Goal: Check status: Check status

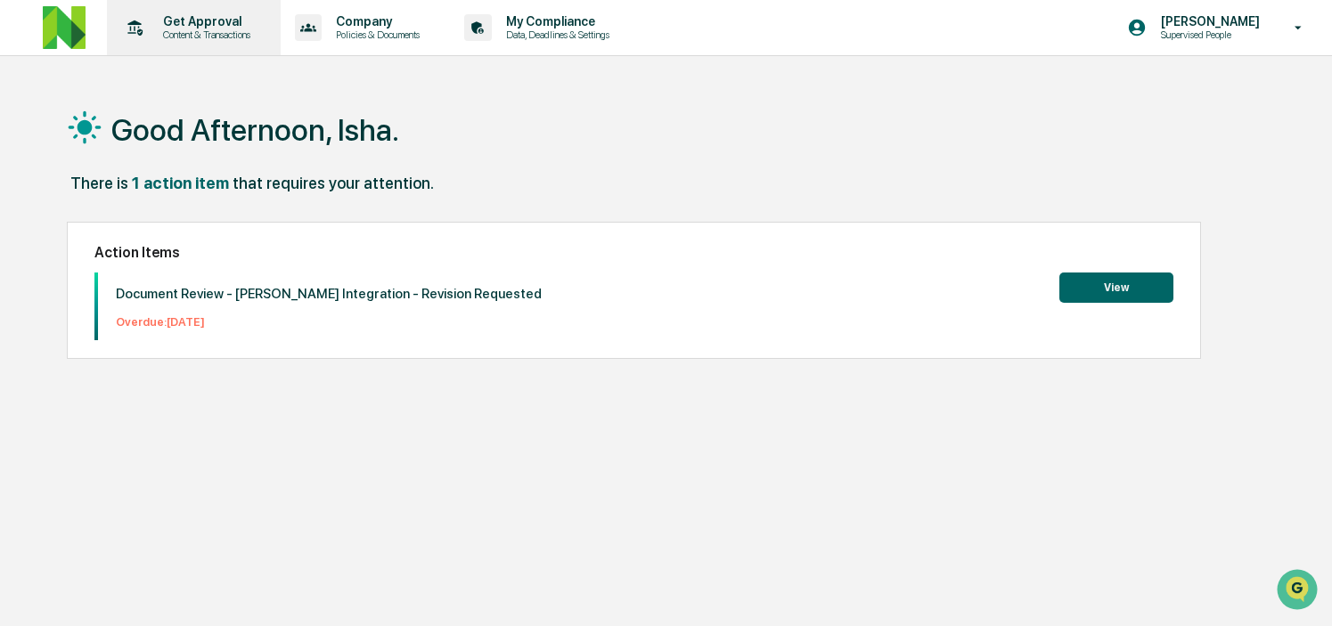
click at [258, 26] on p "Get Approval" at bounding box center [204, 21] width 110 height 14
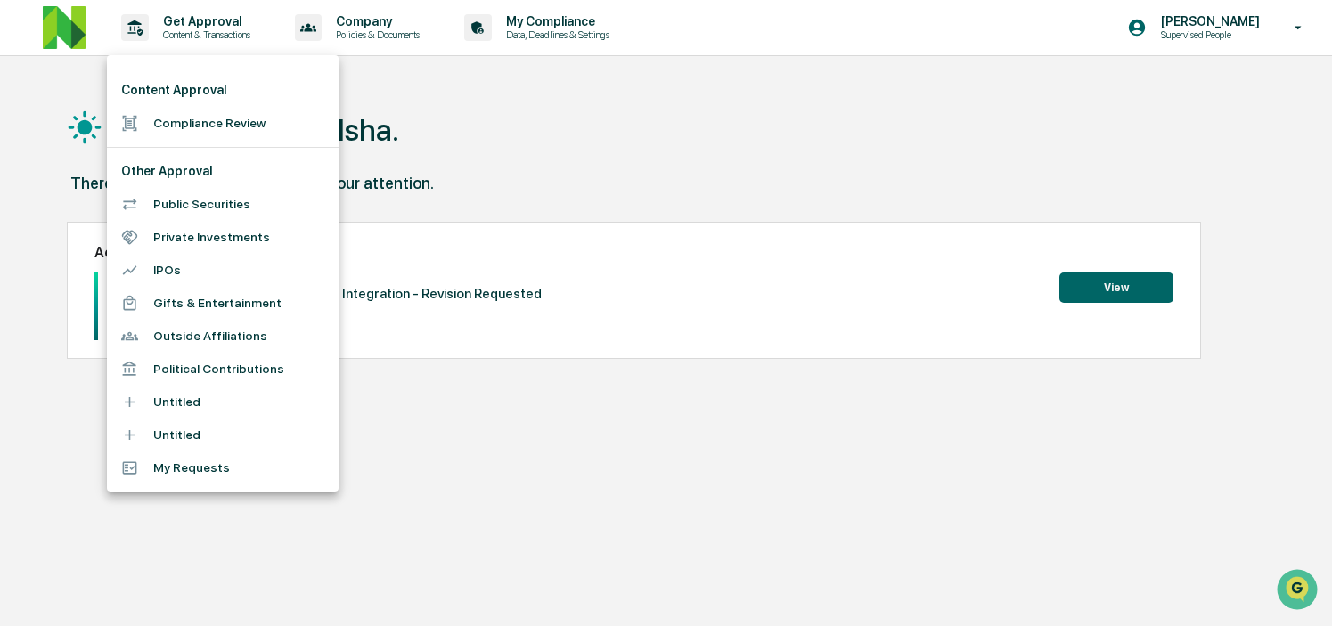
click at [257, 118] on li "Compliance Review" at bounding box center [223, 123] width 232 height 33
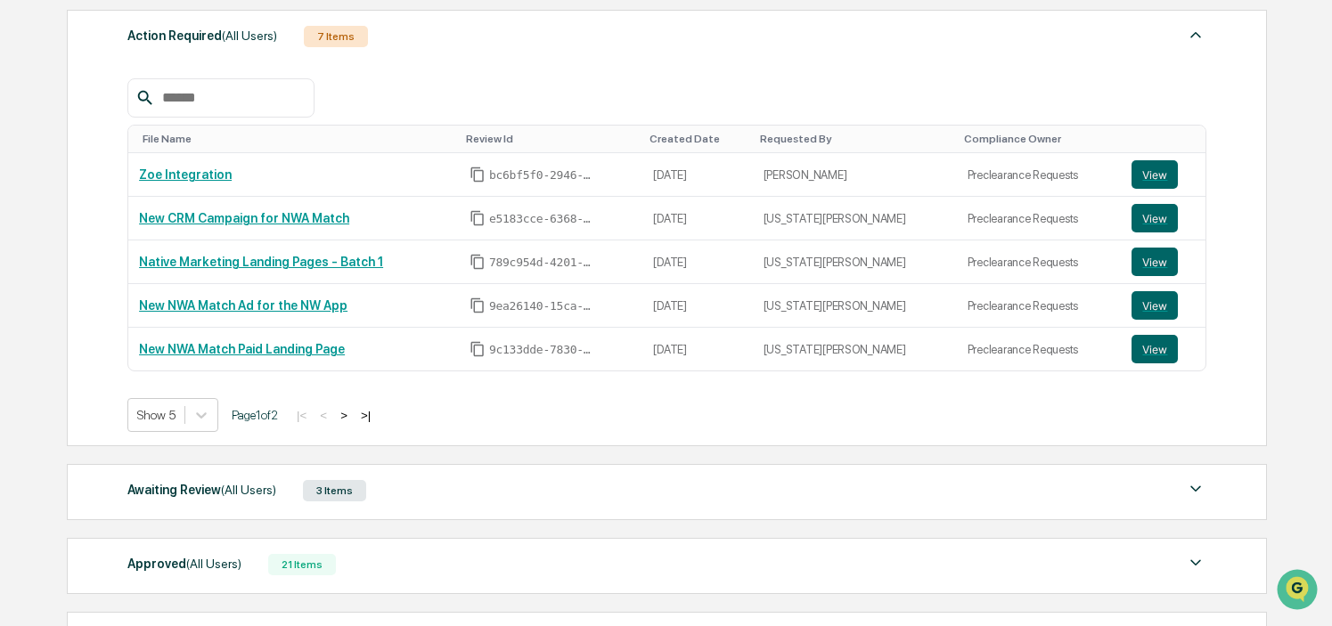
scroll to position [429, 0]
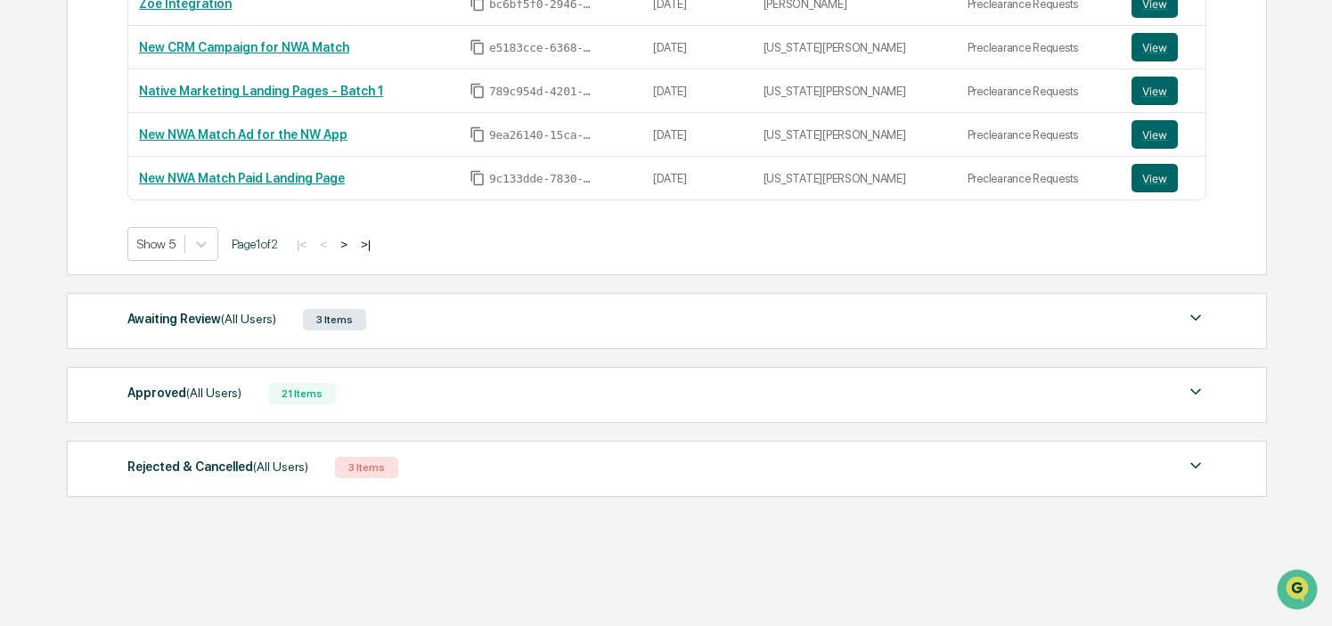
click at [304, 461] on span "(All Users)" at bounding box center [280, 467] width 55 height 14
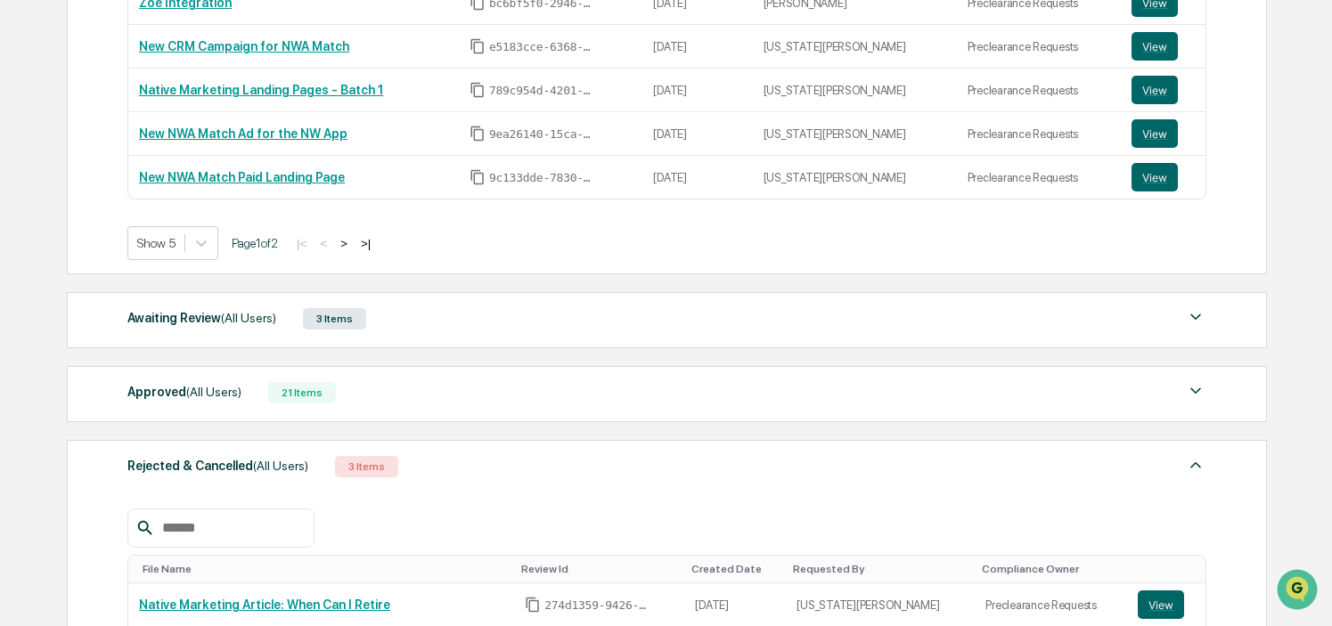
click at [268, 404] on div "Approved (All Users) 21 Items" at bounding box center [666, 392] width 1079 height 25
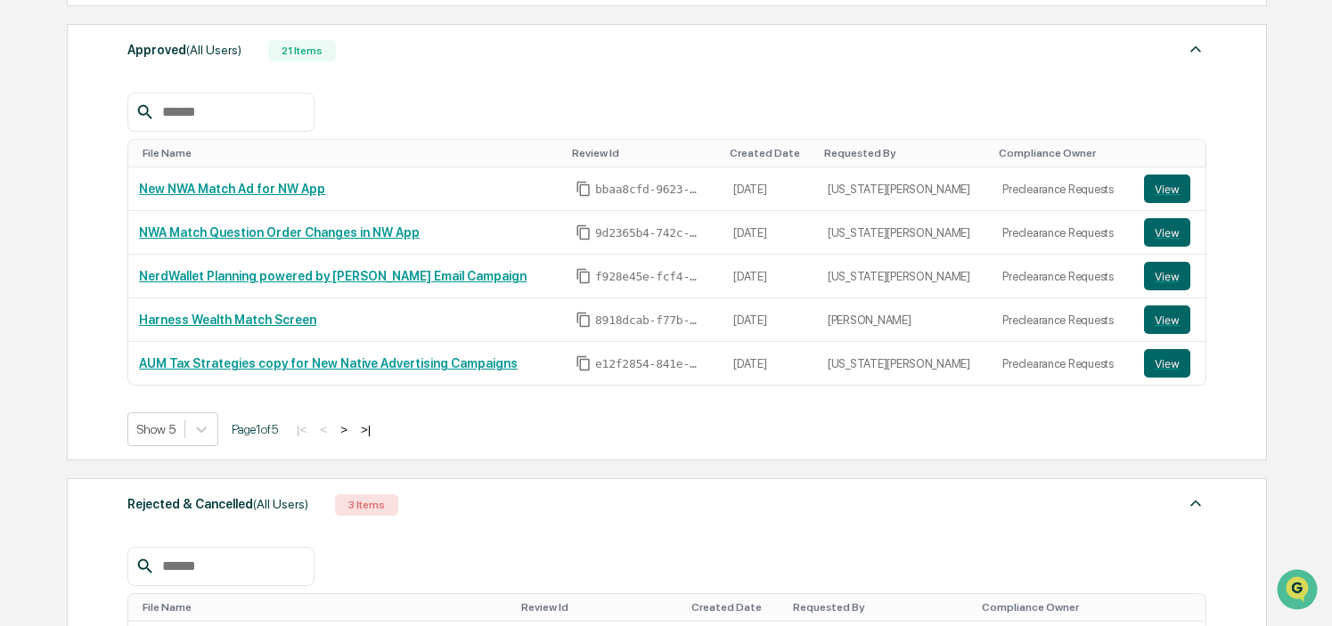
scroll to position [778, 0]
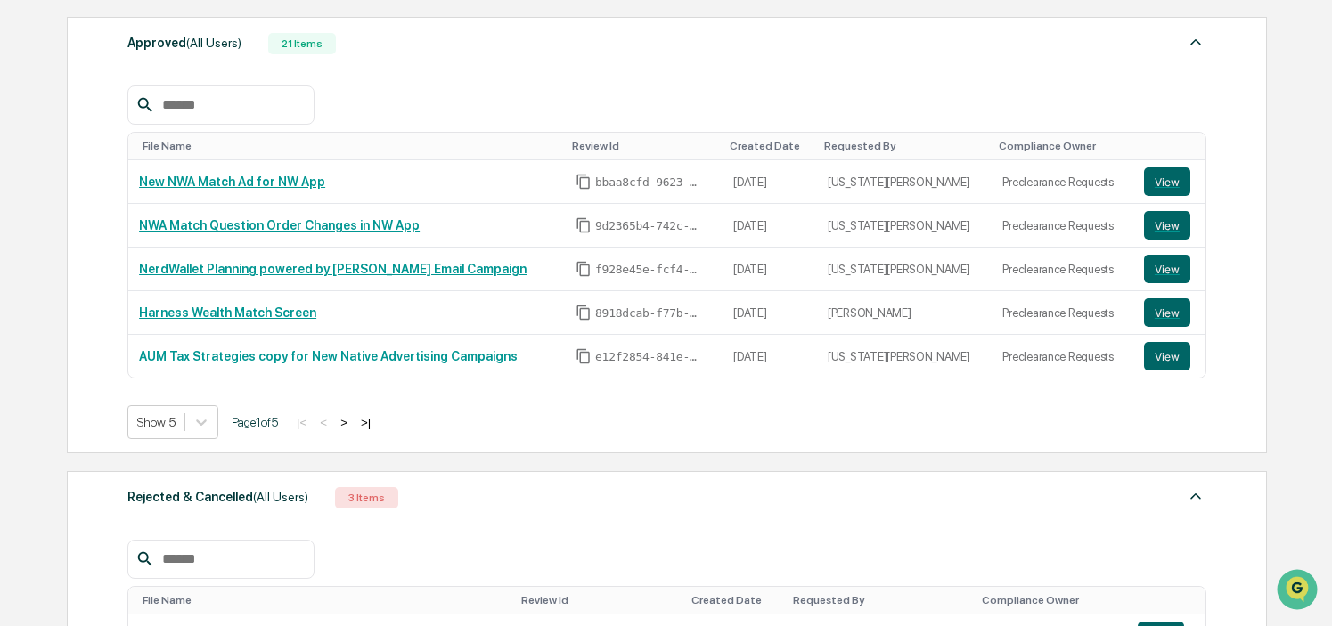
click at [353, 424] on button ">" at bounding box center [344, 422] width 18 height 15
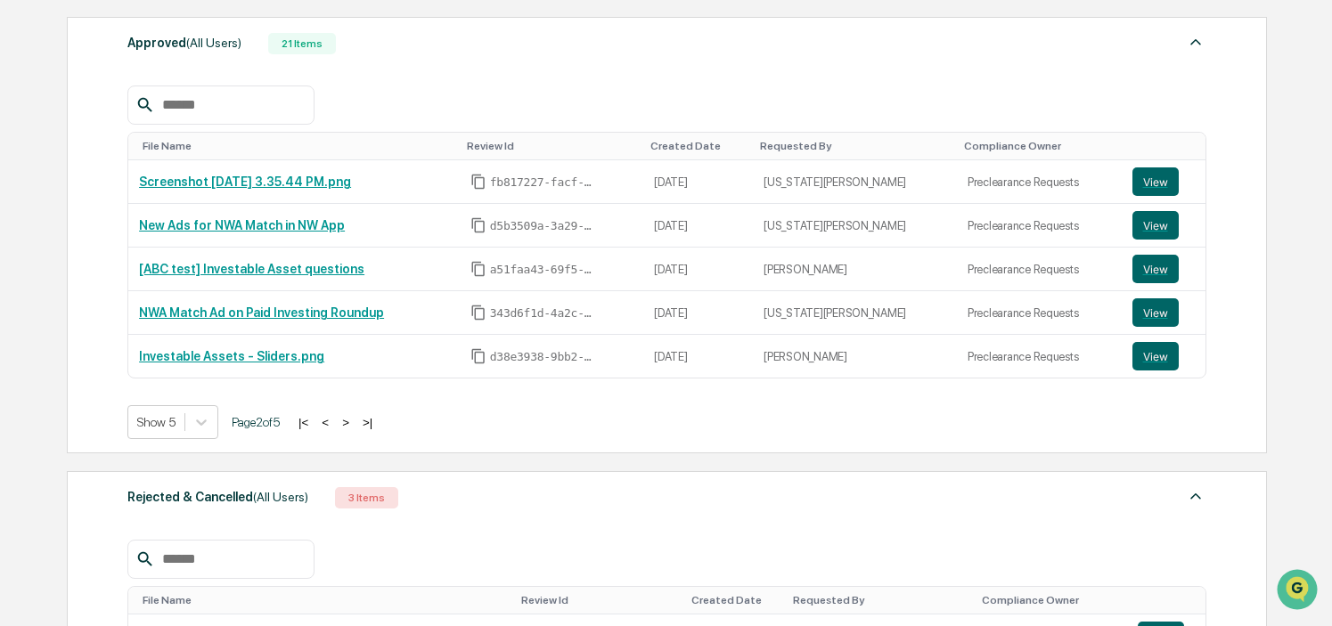
click at [355, 424] on button ">" at bounding box center [346, 422] width 18 height 15
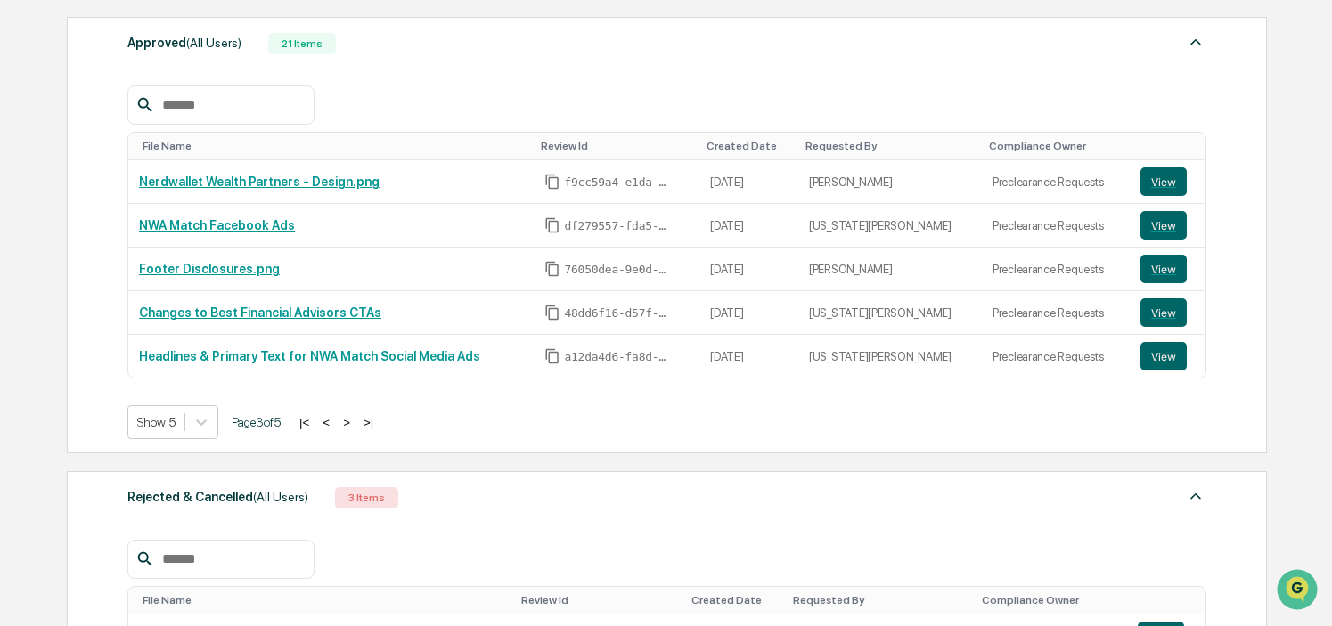
click at [355, 424] on button ">" at bounding box center [347, 422] width 18 height 15
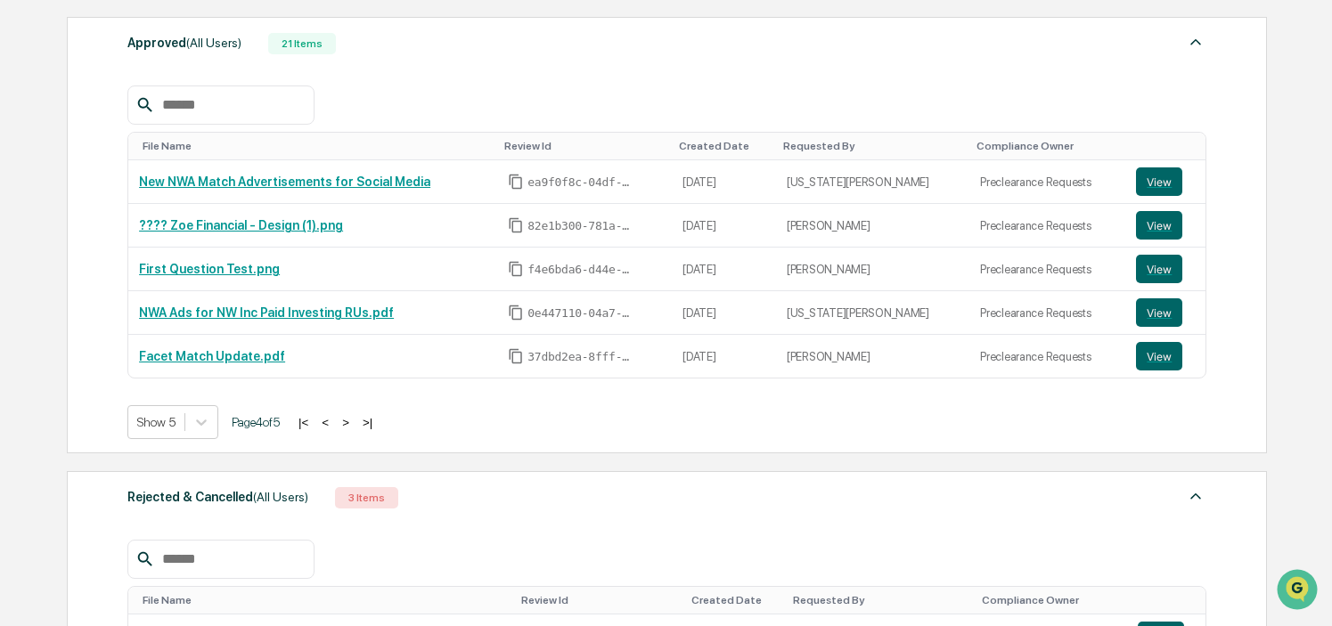
click at [355, 423] on button ">" at bounding box center [346, 422] width 18 height 15
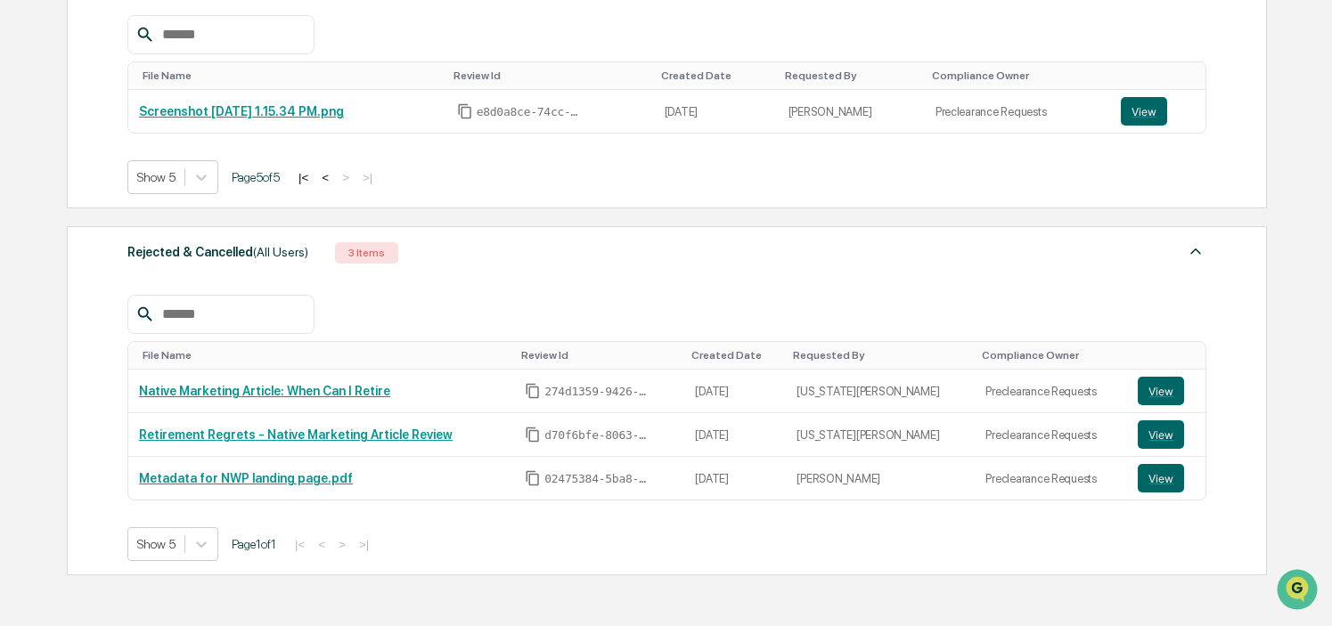
scroll to position [872, 0]
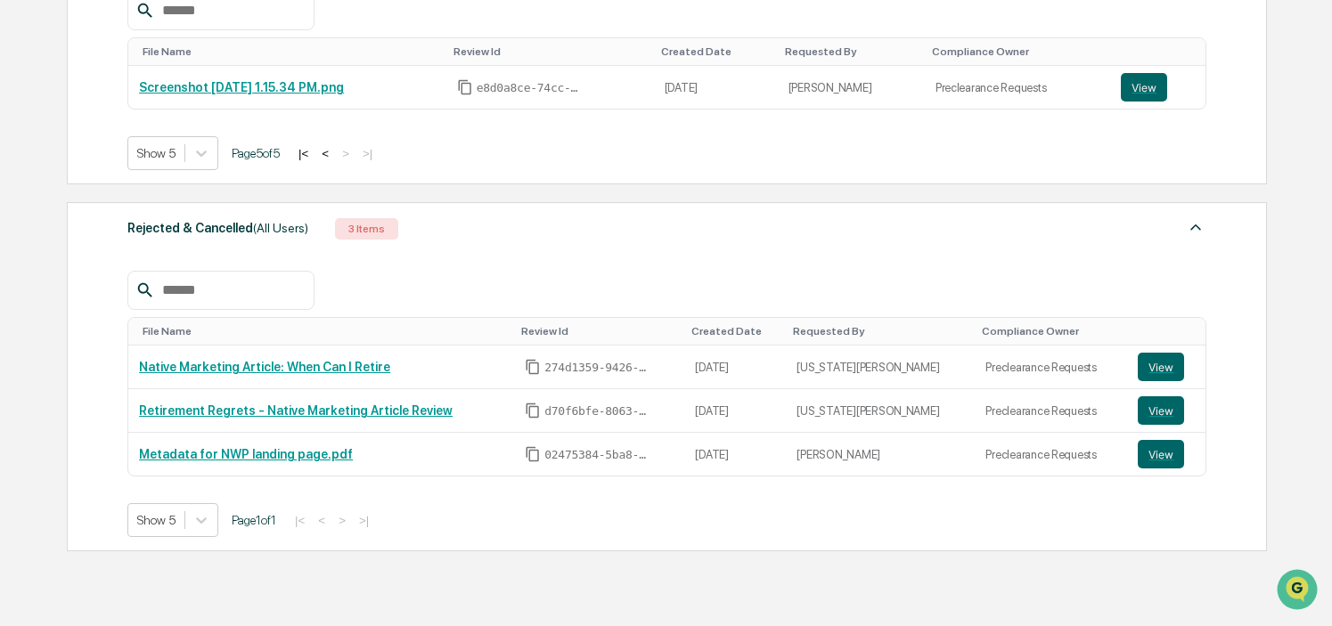
click at [334, 159] on button "<" at bounding box center [325, 153] width 18 height 15
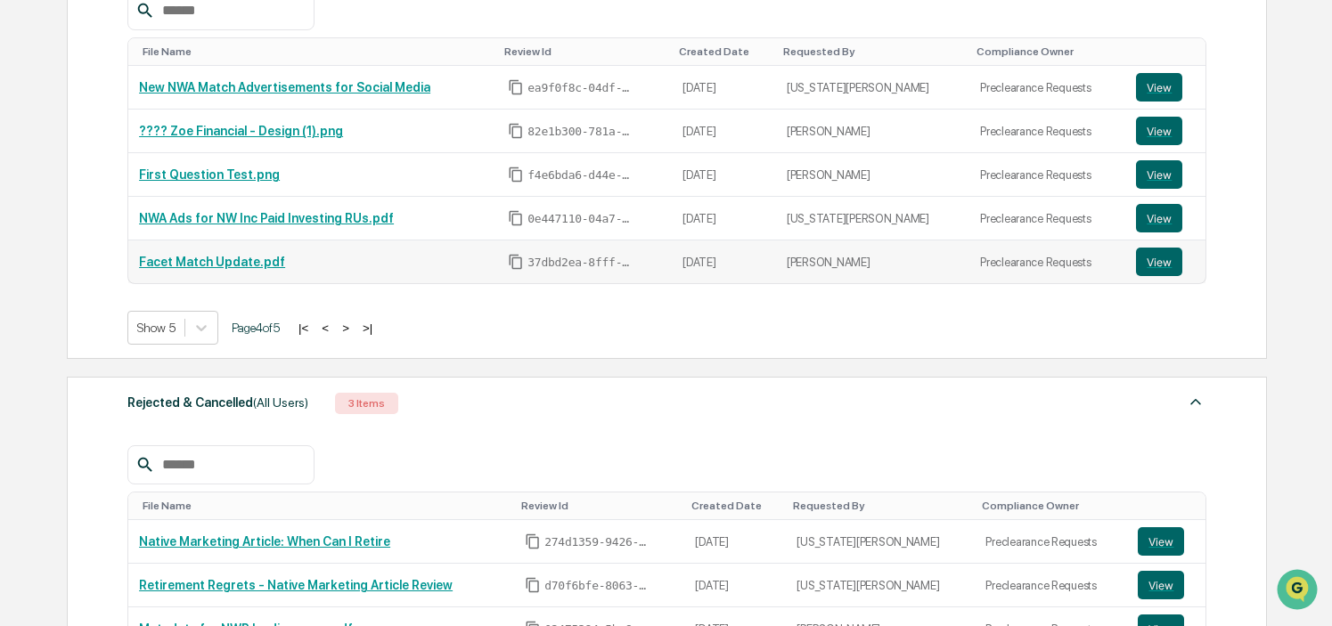
click at [215, 261] on link "Facet Match Update.pdf" at bounding box center [212, 262] width 146 height 14
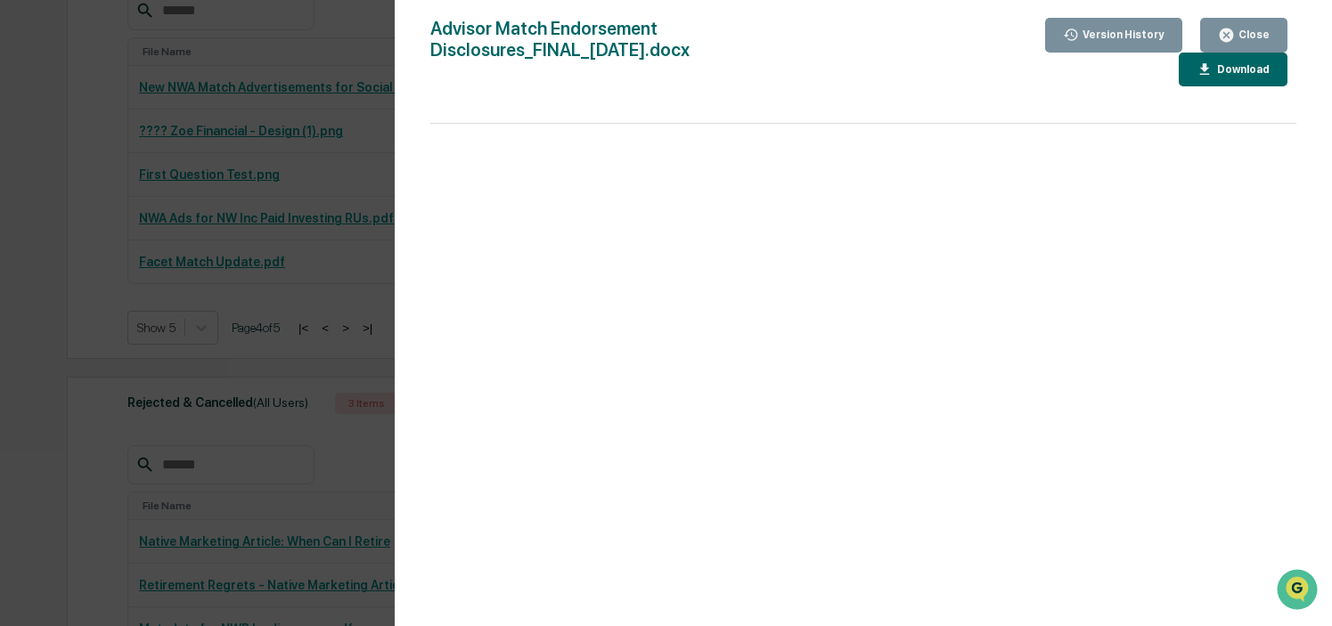
click at [227, 331] on div "Version History [DATE] 11:37 PM [PERSON_NAME] ([PERSON_NAME]) [DATE] 08:52 PM […" at bounding box center [666, 313] width 1332 height 626
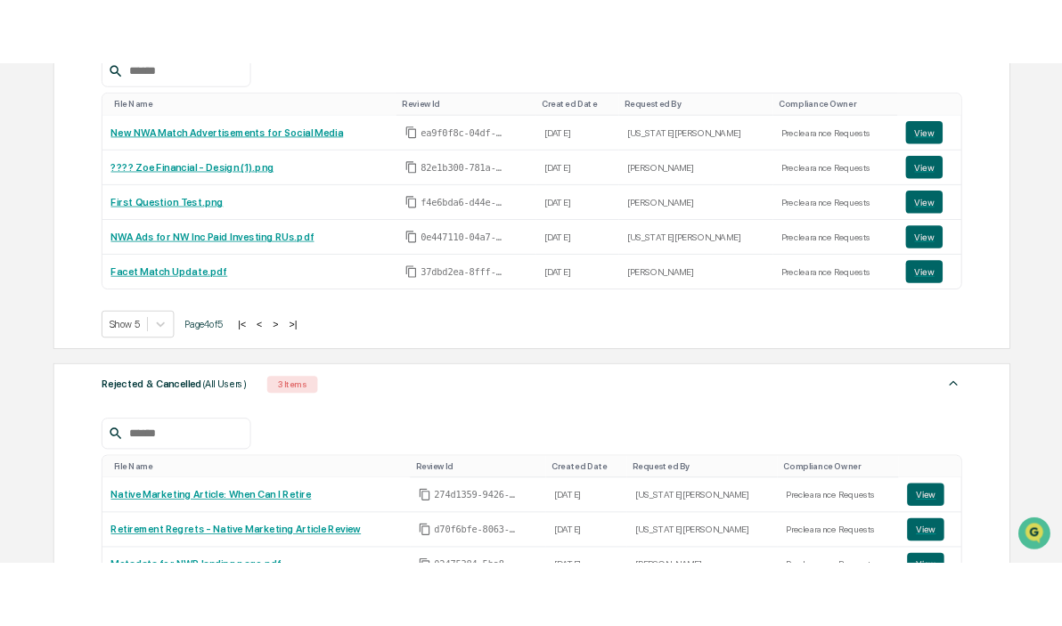
scroll to position [865, 0]
